Goal: Task Accomplishment & Management: Manage account settings

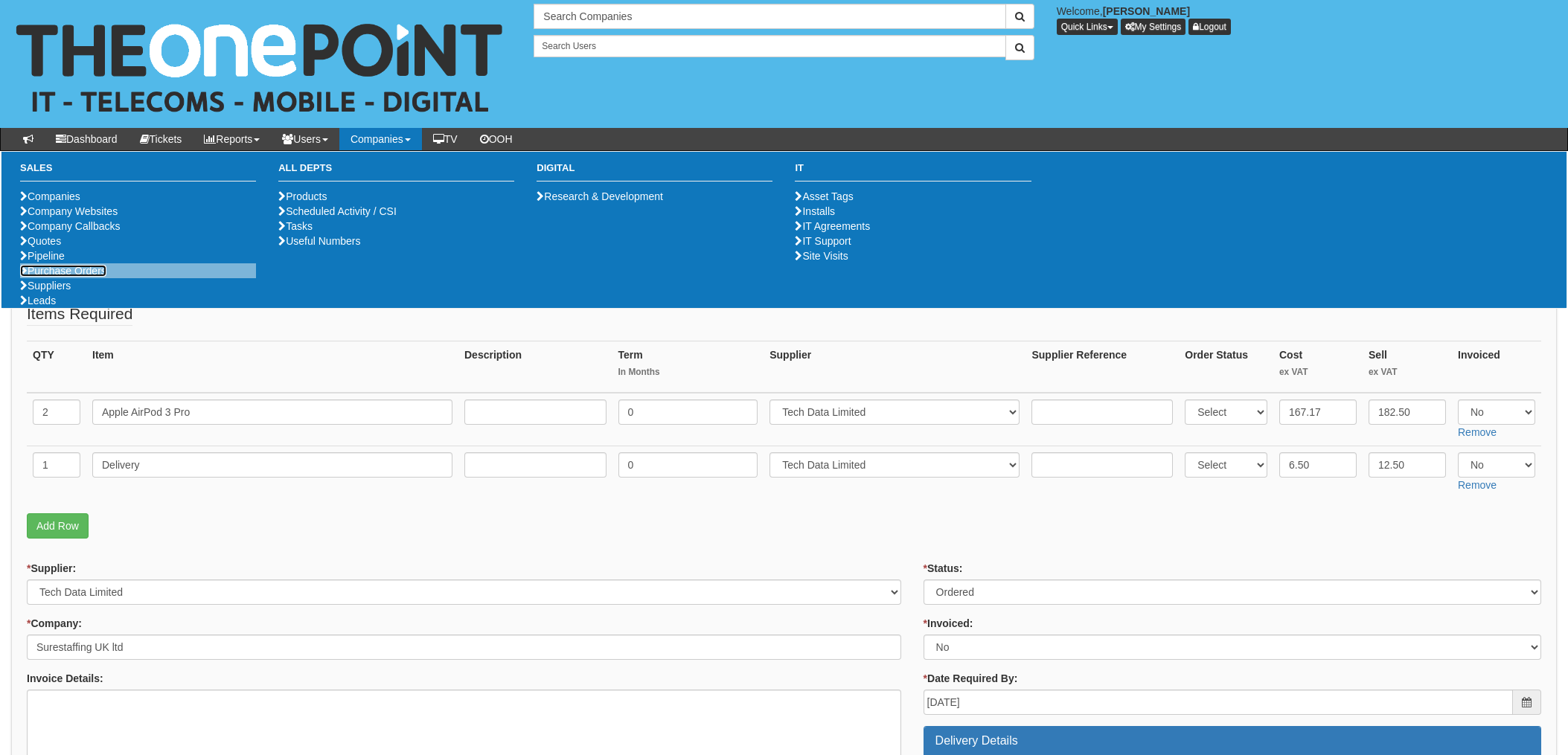
click at [59, 277] on link "Purchase Orders" at bounding box center [63, 270] width 86 height 12
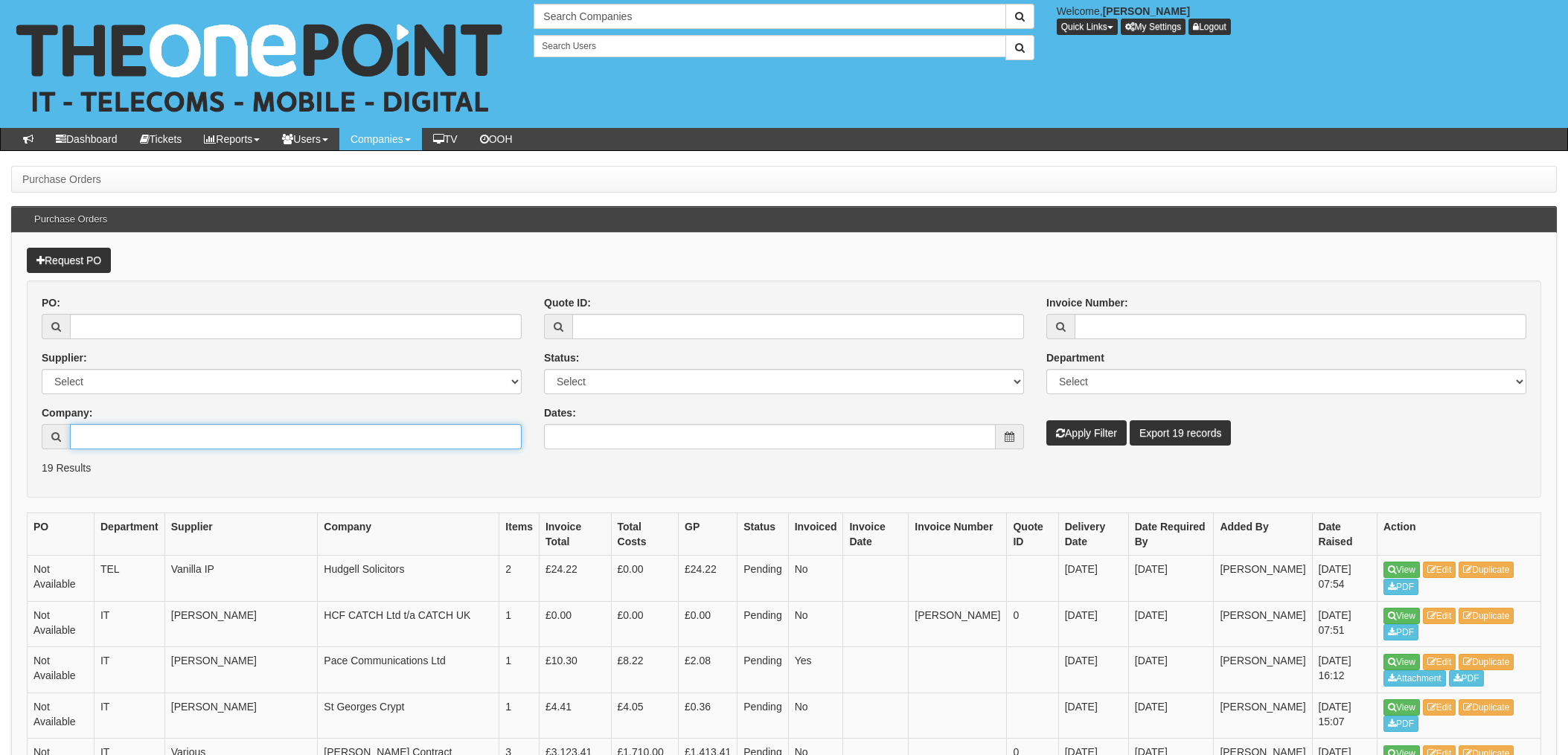
click at [178, 435] on input "Company:" at bounding box center [296, 436] width 451 height 25
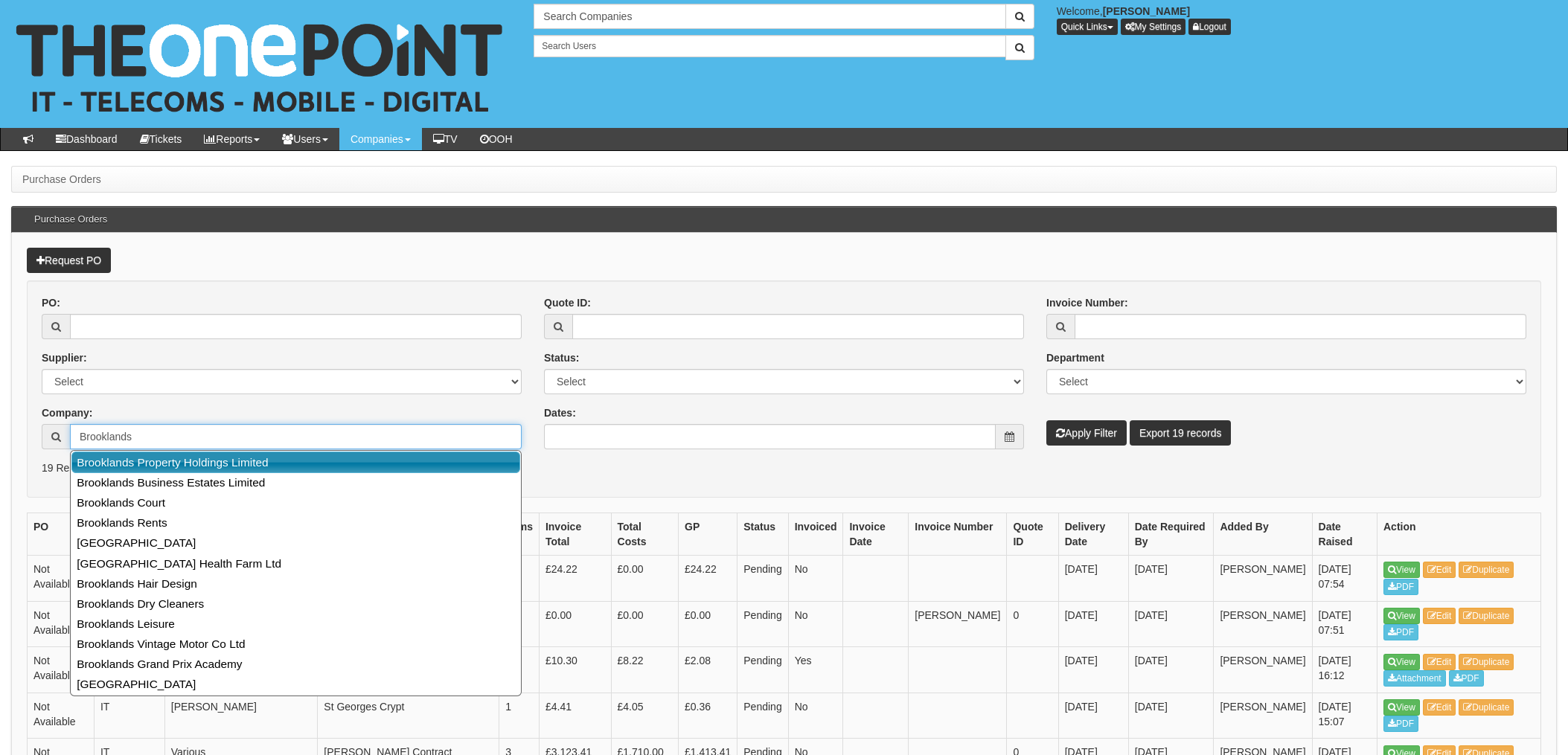
click at [175, 464] on link "Brooklands Property Holdings Limited" at bounding box center [296, 462] width 449 height 22
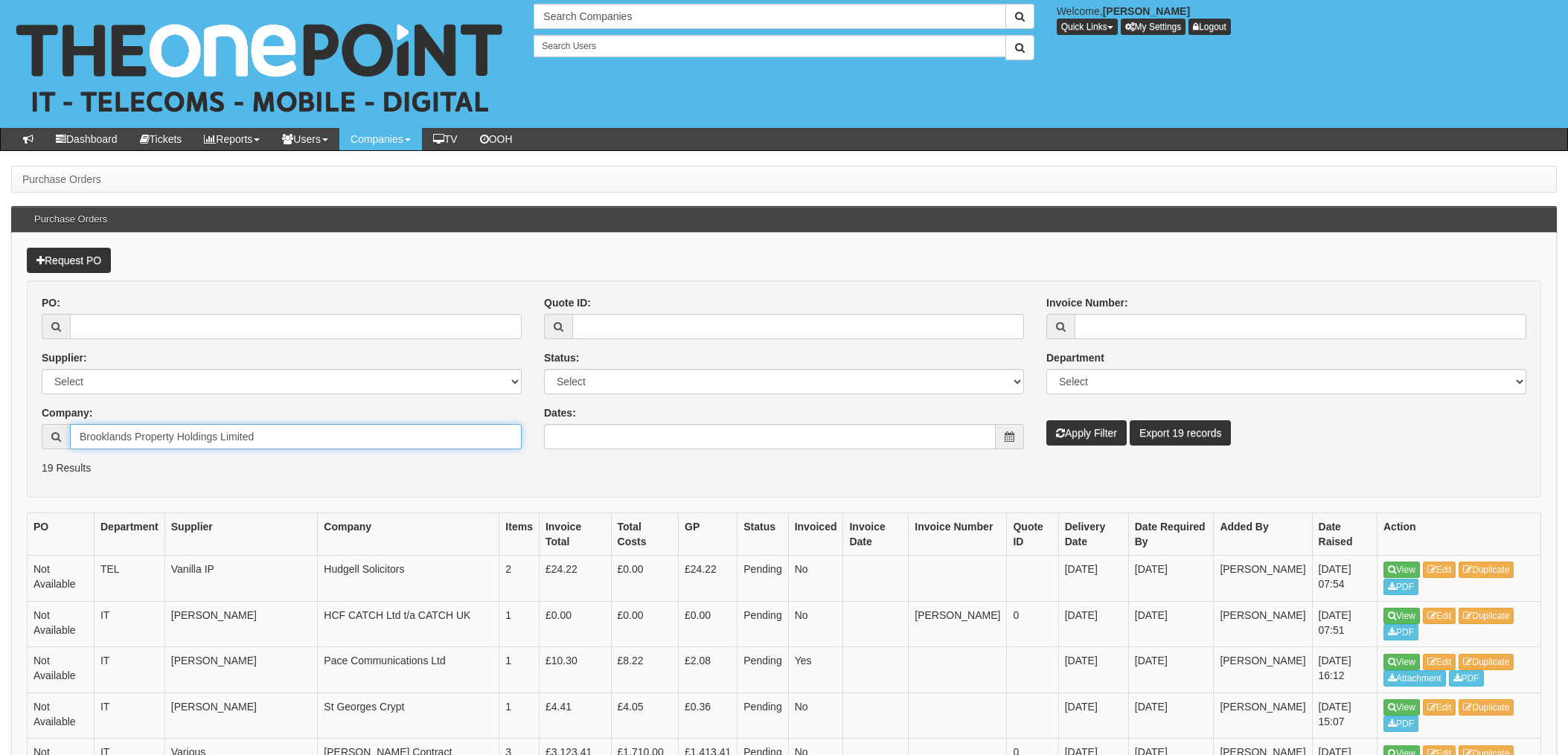
type input "Brooklands Property Holdings Limited"
click at [1092, 432] on button "Apply Filter" at bounding box center [1086, 433] width 80 height 25
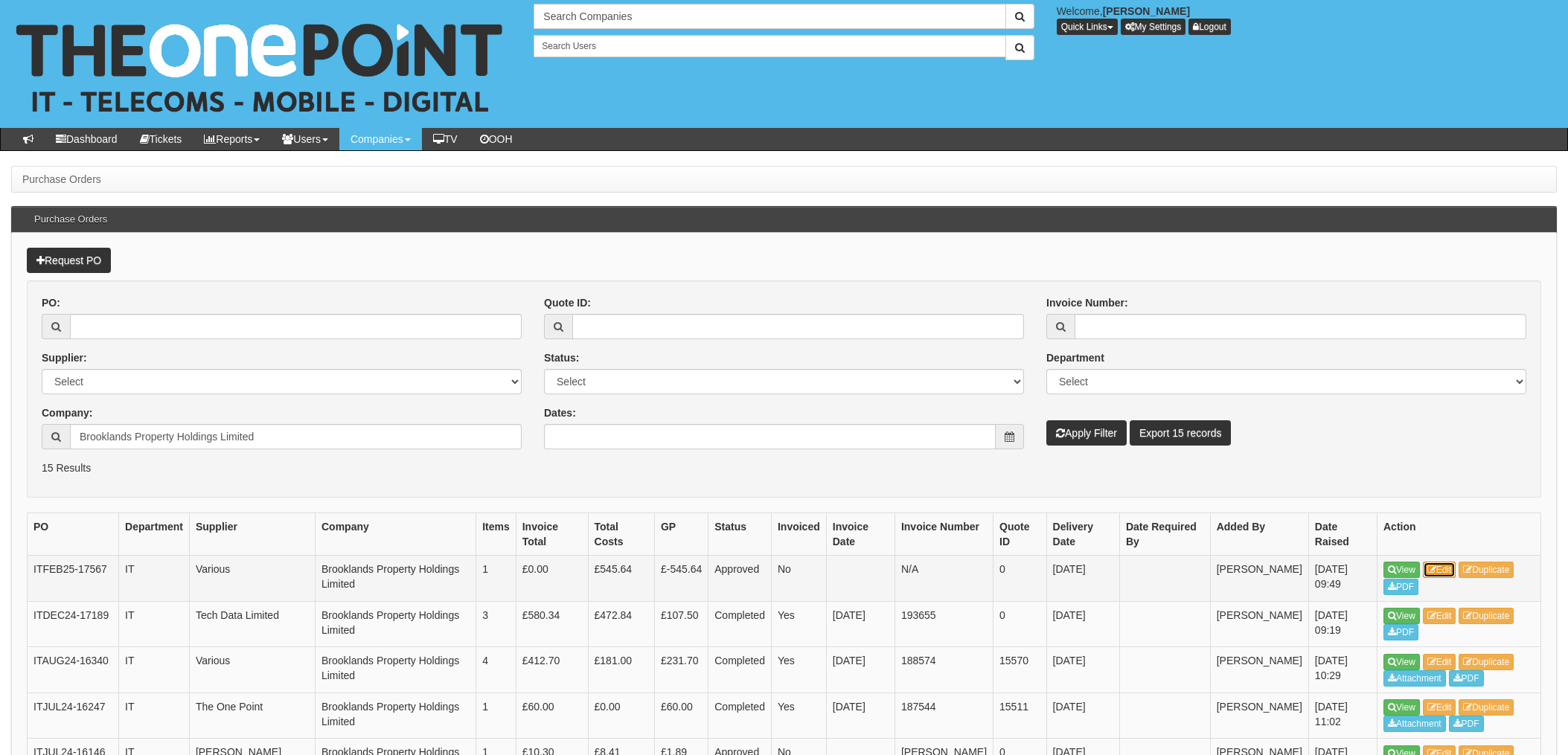
click at [1449, 567] on link "Edit" at bounding box center [1439, 570] width 33 height 16
